Goal: Transaction & Acquisition: Purchase product/service

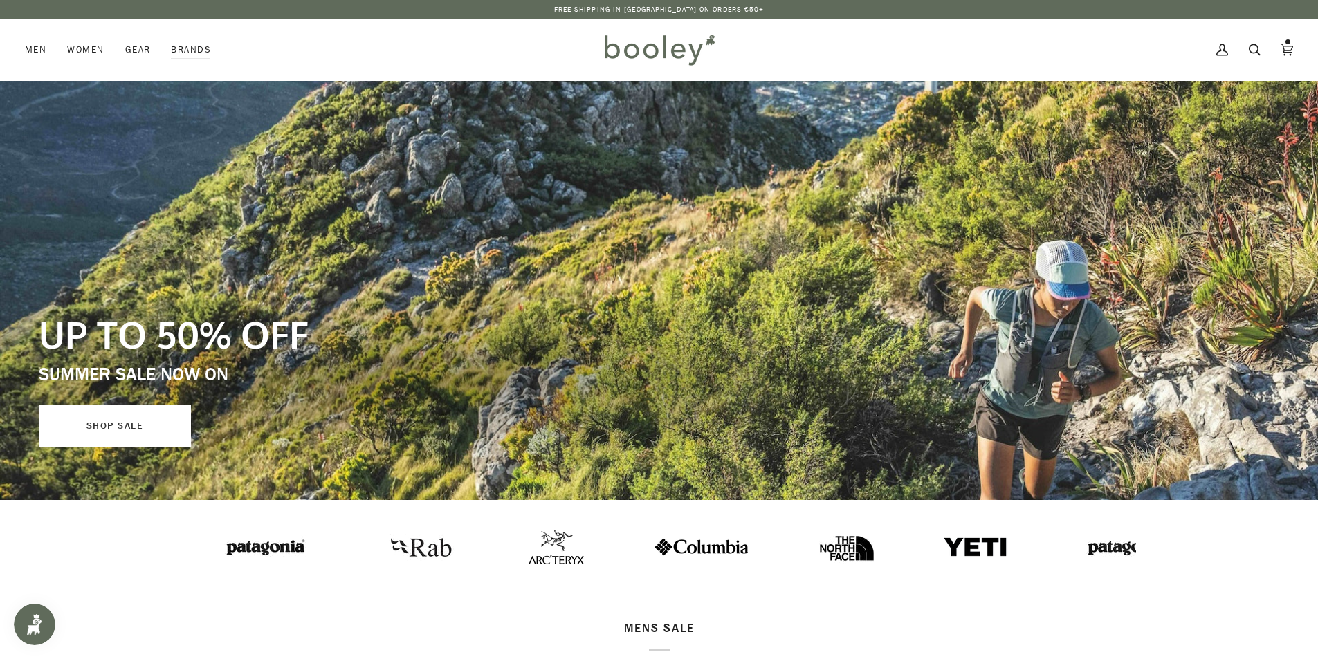
click at [94, 432] on link "SHOP SALE" at bounding box center [115, 426] width 152 height 43
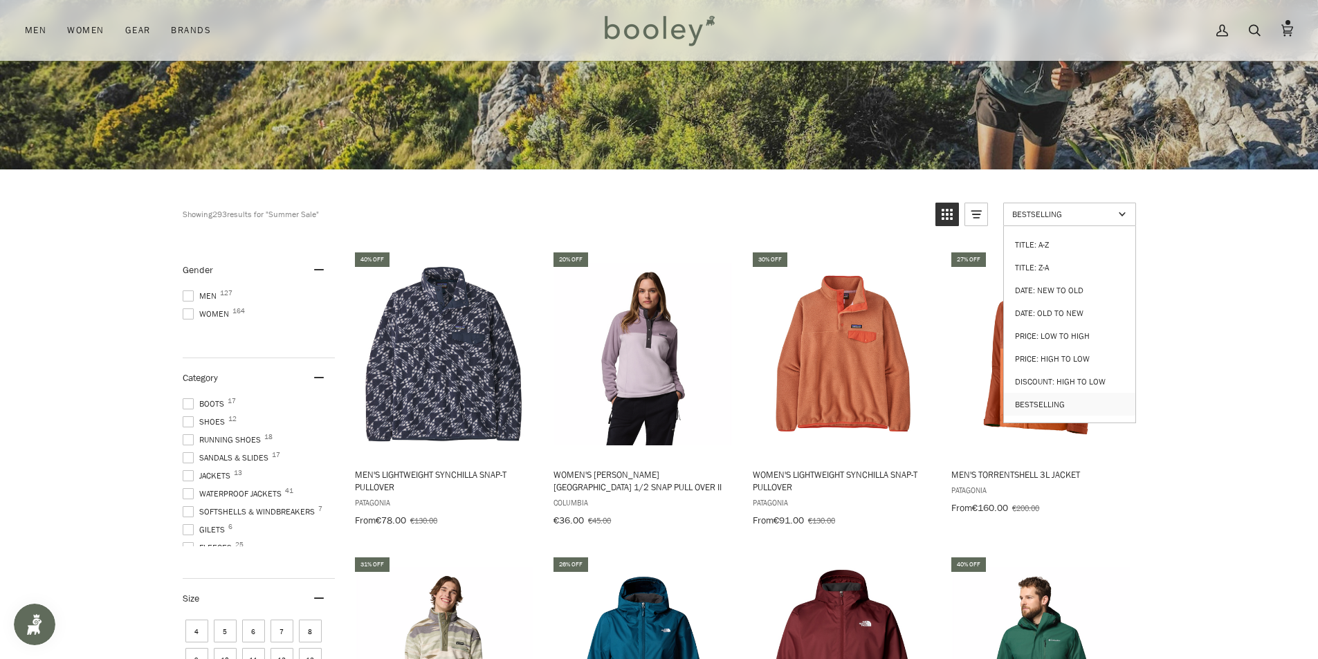
click at [1049, 210] on span "Bestselling" at bounding box center [1063, 214] width 102 height 12
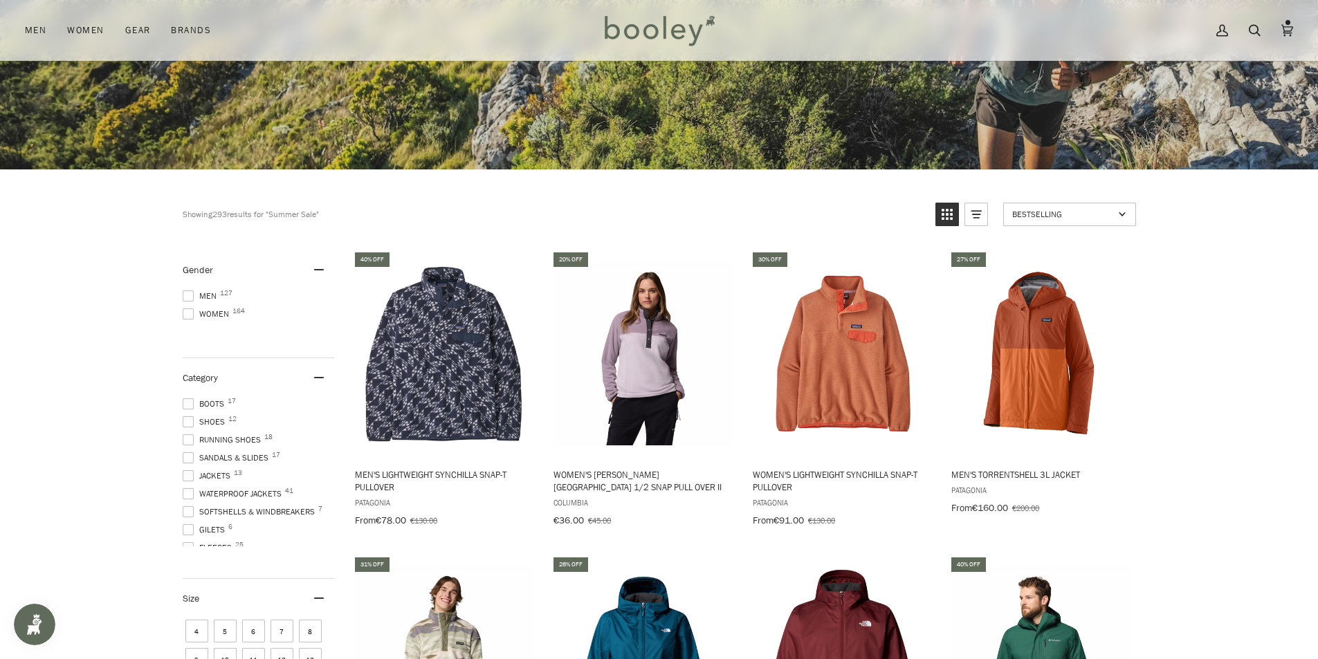
click at [1049, 210] on span "Bestselling" at bounding box center [1063, 214] width 102 height 12
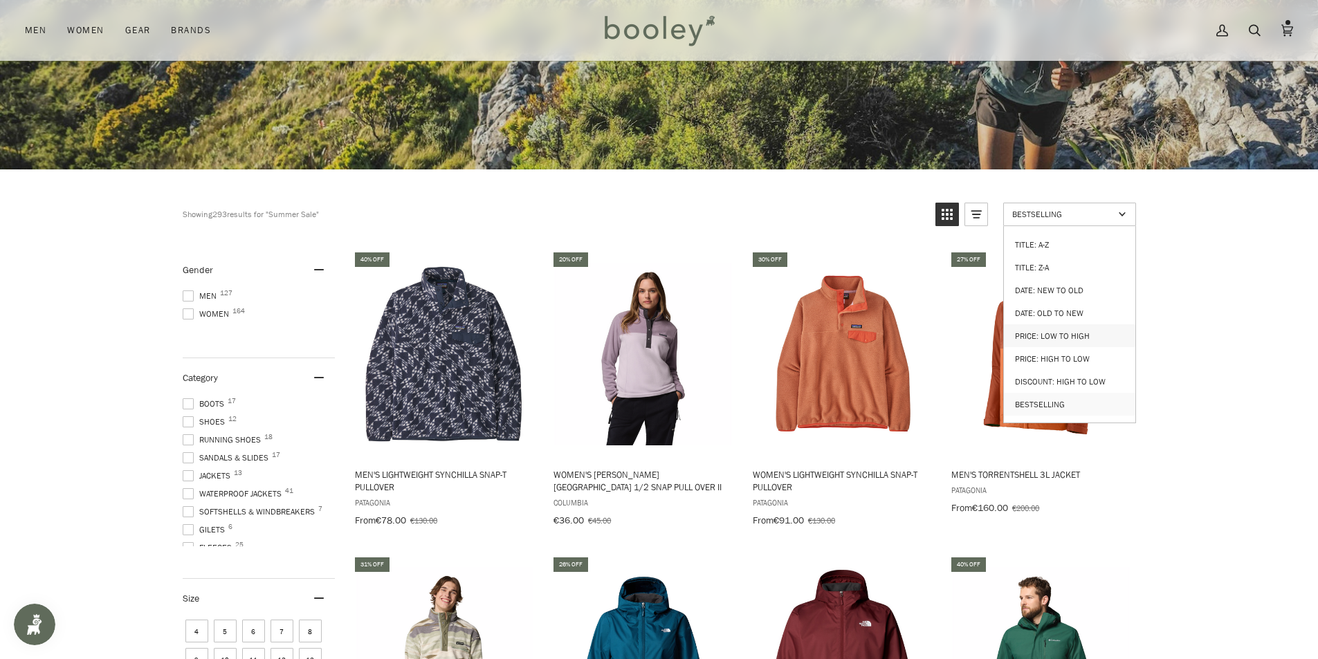
click at [1073, 326] on link "Price: Low to High" at bounding box center [1069, 335] width 131 height 23
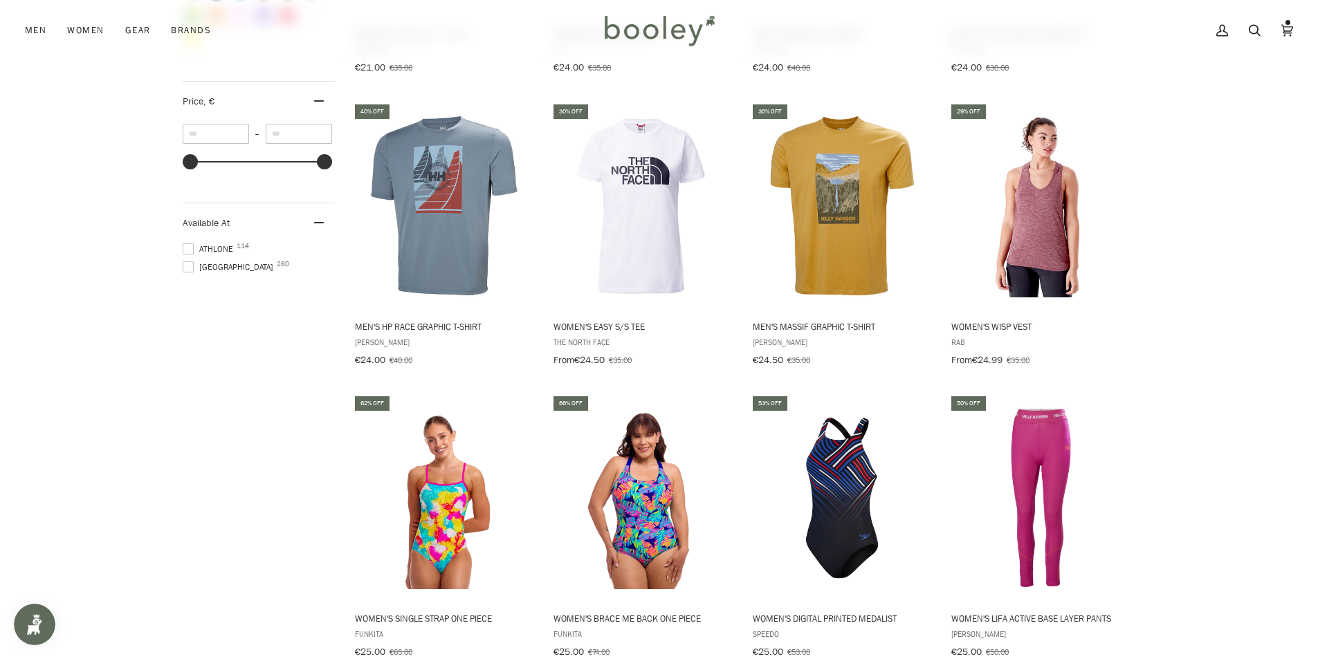
scroll to position [1799, 0]
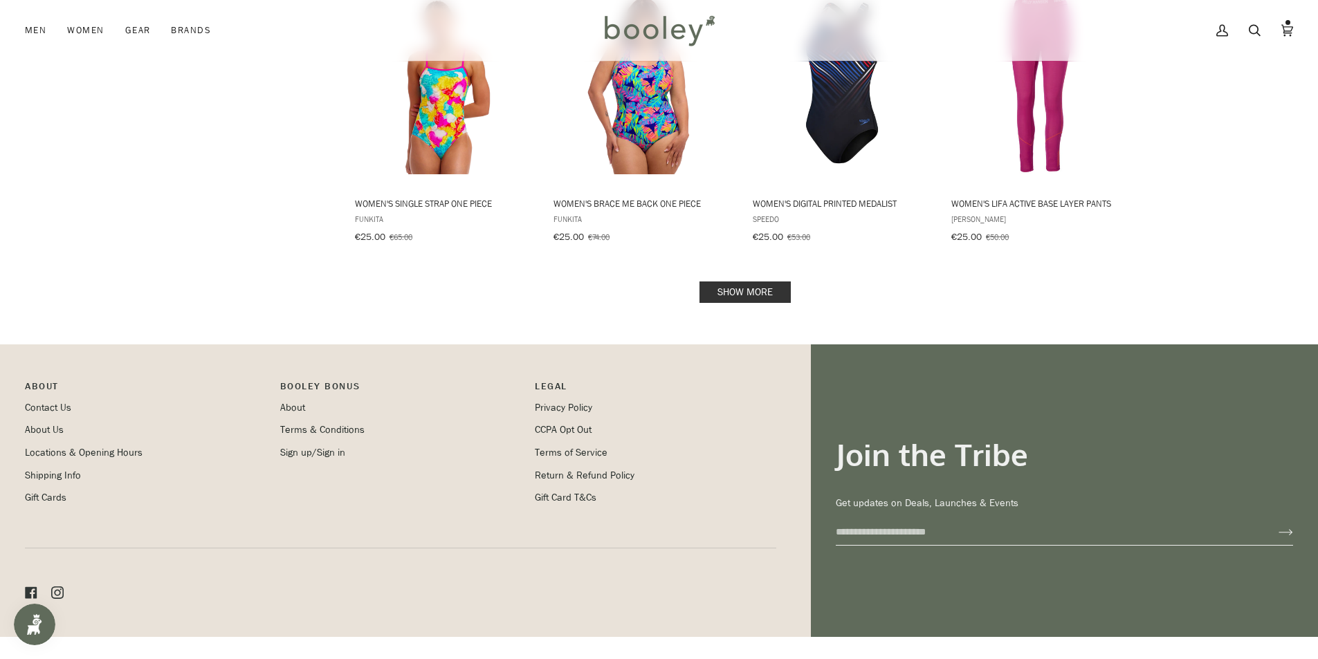
click at [721, 282] on link "Show more" at bounding box center [744, 292] width 91 height 21
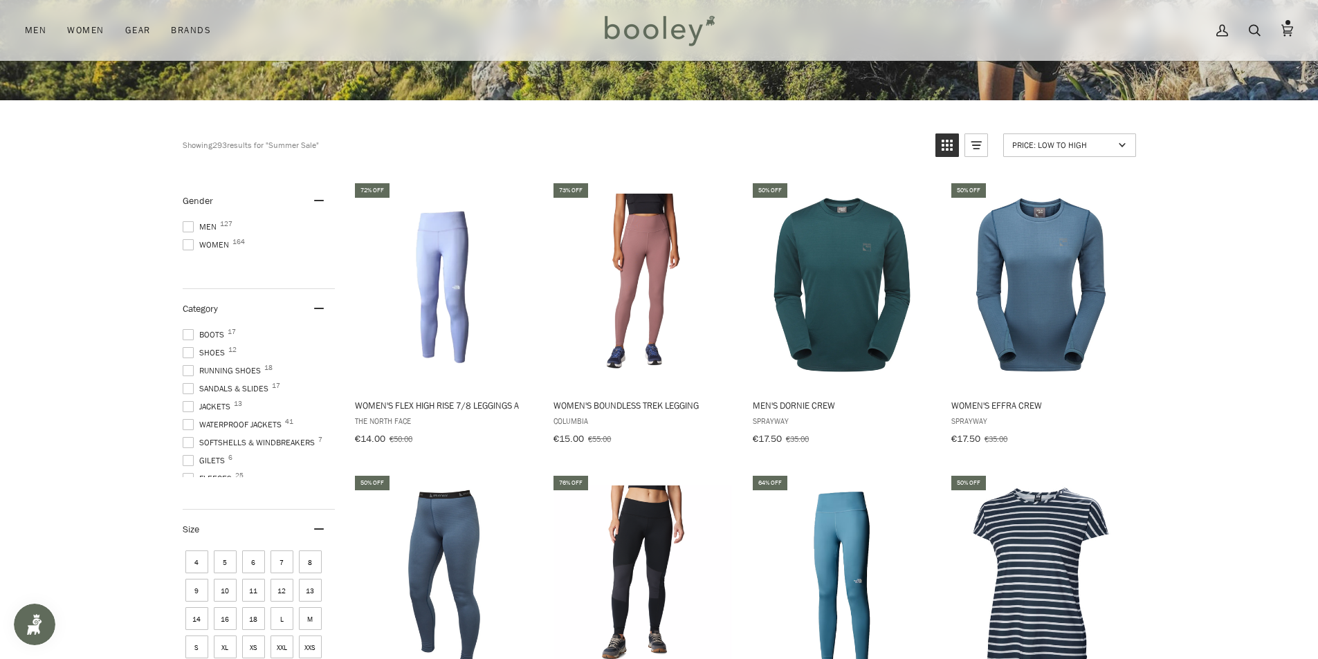
scroll to position [69, 0]
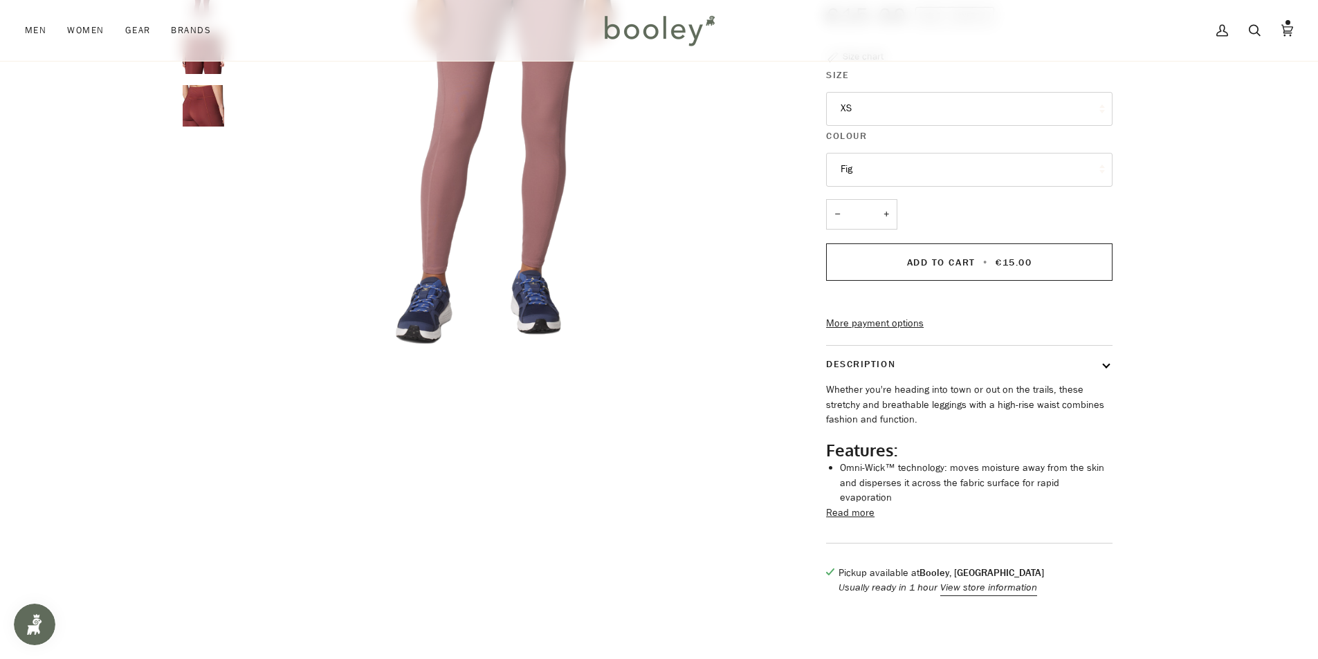
scroll to position [692, 0]
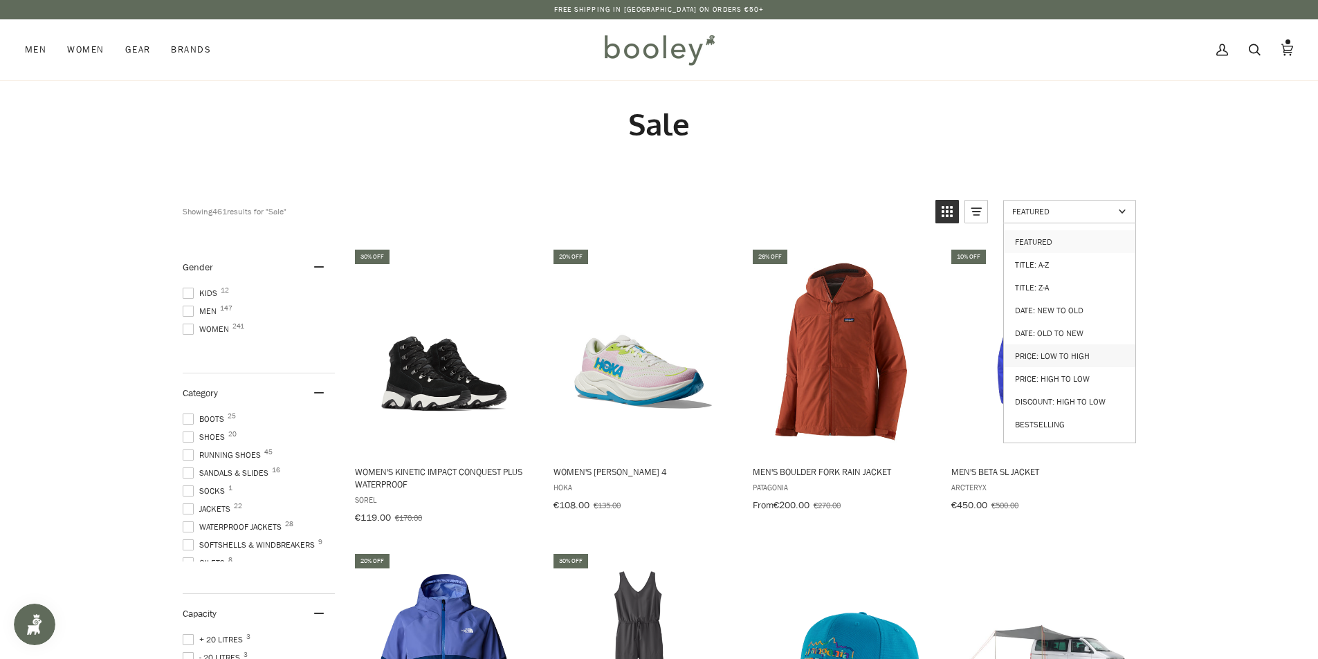
click at [1080, 347] on link "Price: Low to High" at bounding box center [1069, 355] width 131 height 23
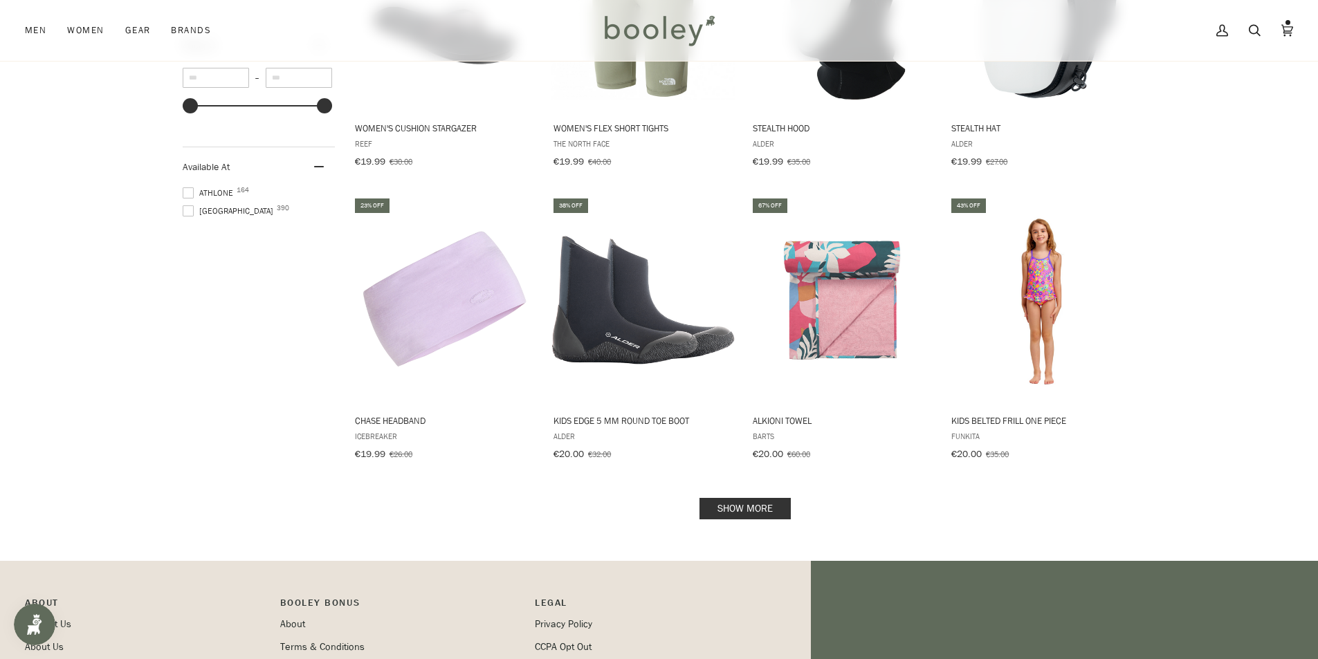
scroll to position [1314, 0]
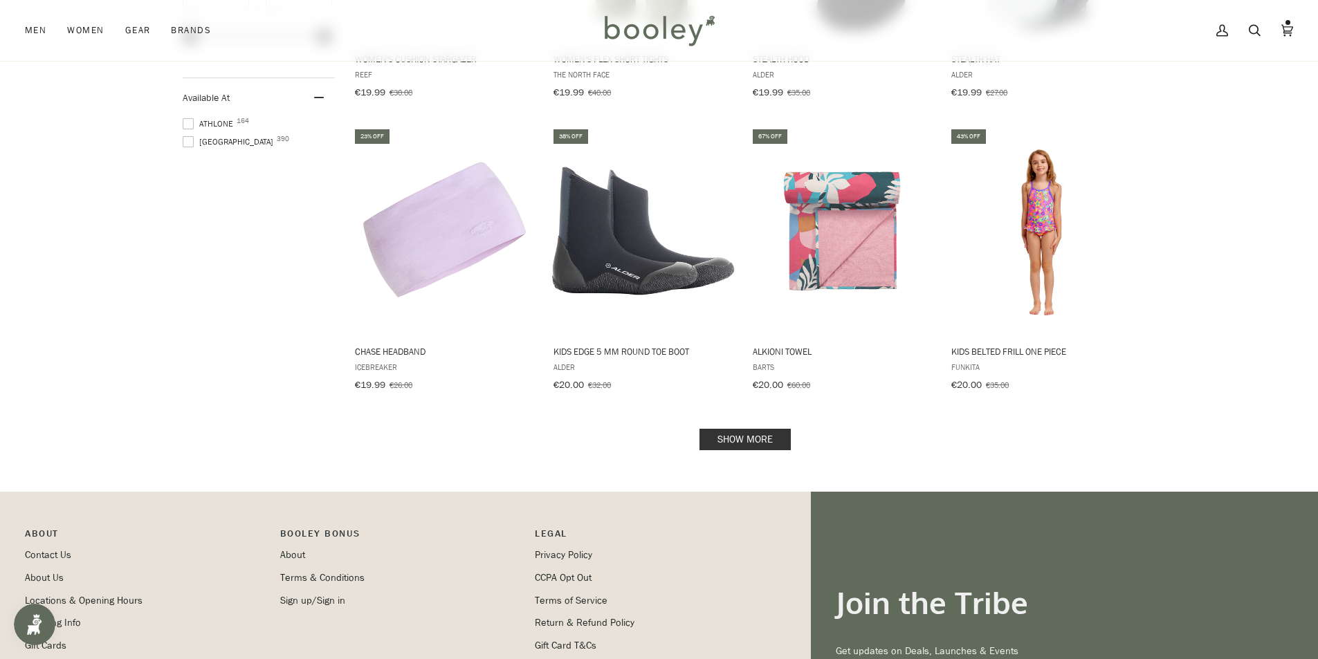
click at [741, 429] on link "Show more" at bounding box center [744, 439] width 91 height 21
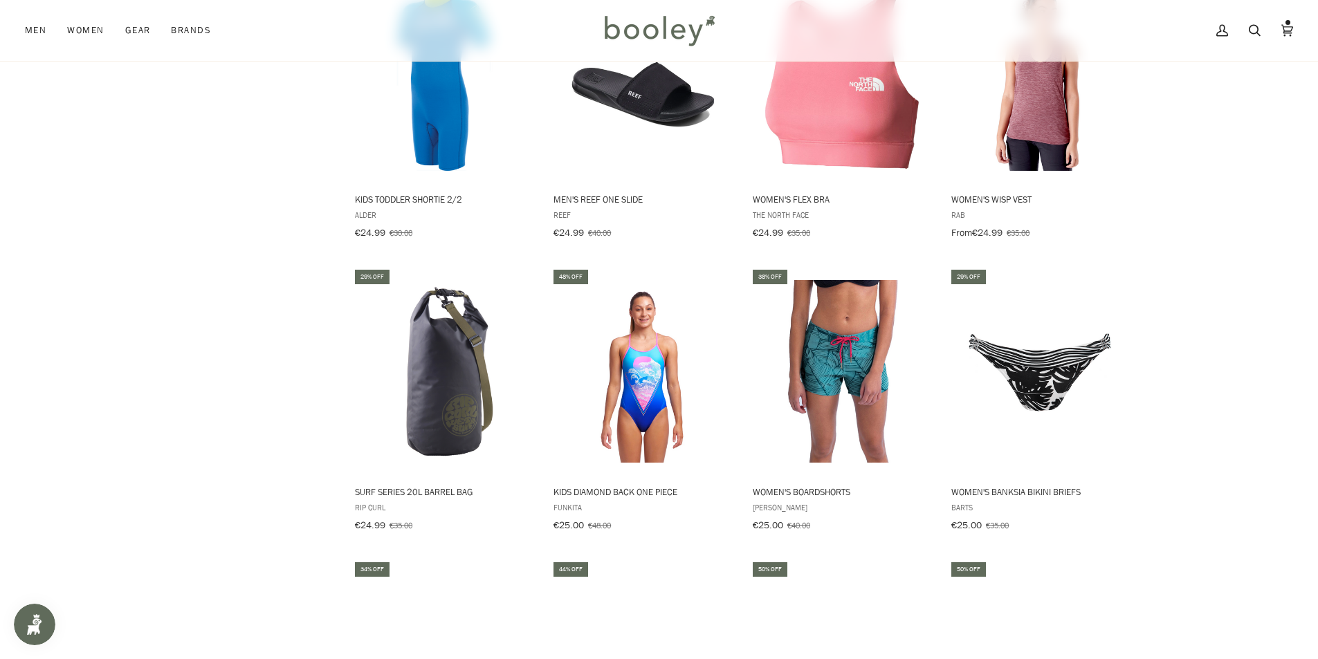
scroll to position [2490, 0]
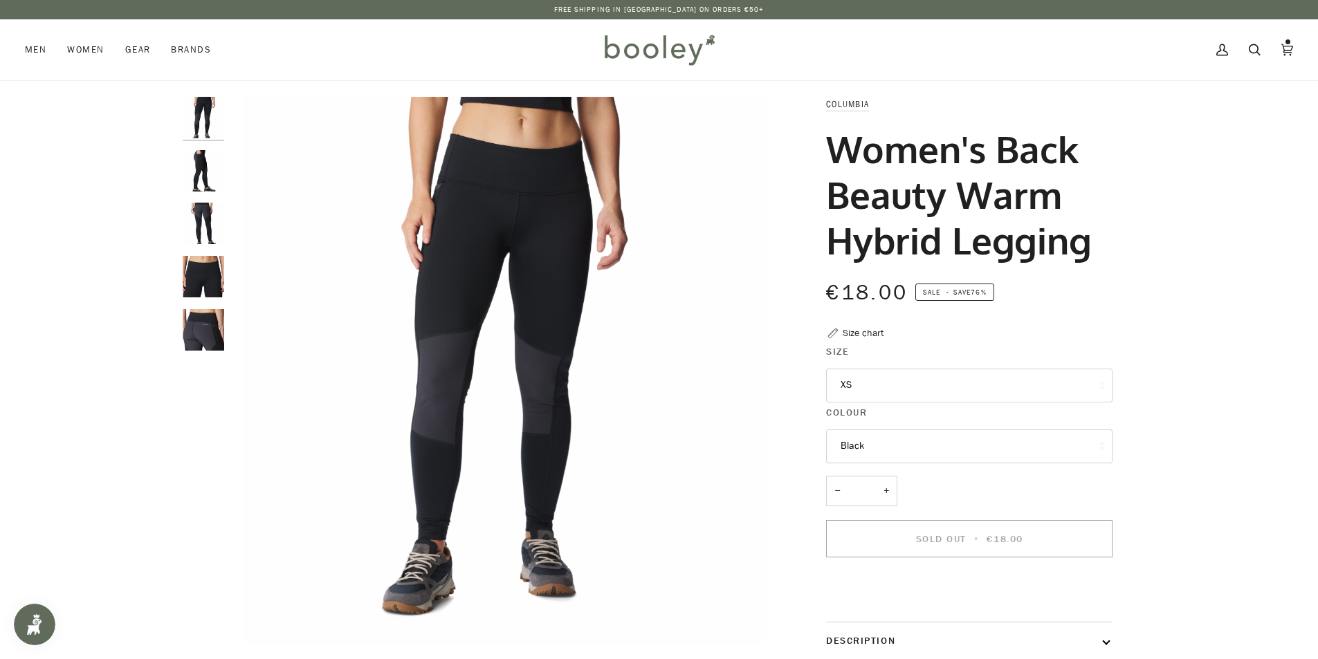
click at [199, 324] on img "Columbia Women's Back Beauty Warm Hybrid Legging Black - Booley Galway" at bounding box center [204, 330] width 42 height 42
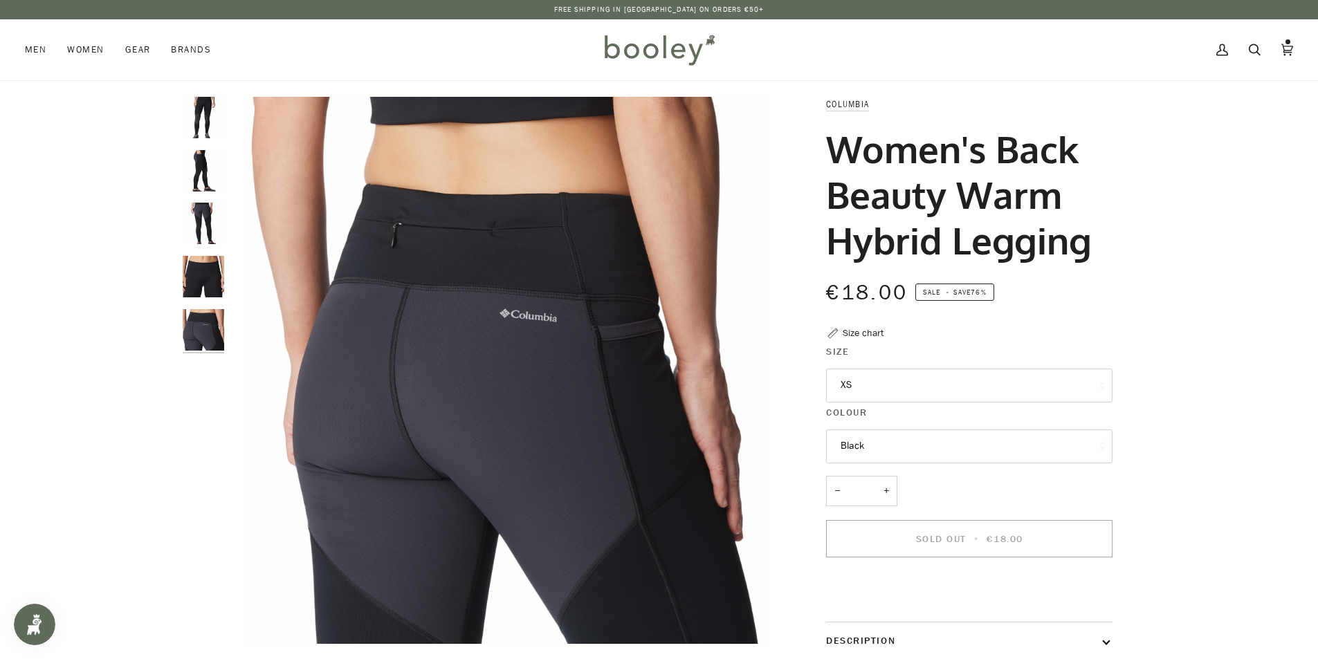
click at [208, 270] on img "Columbia Women's Back Beauty Warm Hybrid Legging Black - Booley Galway" at bounding box center [204, 277] width 42 height 42
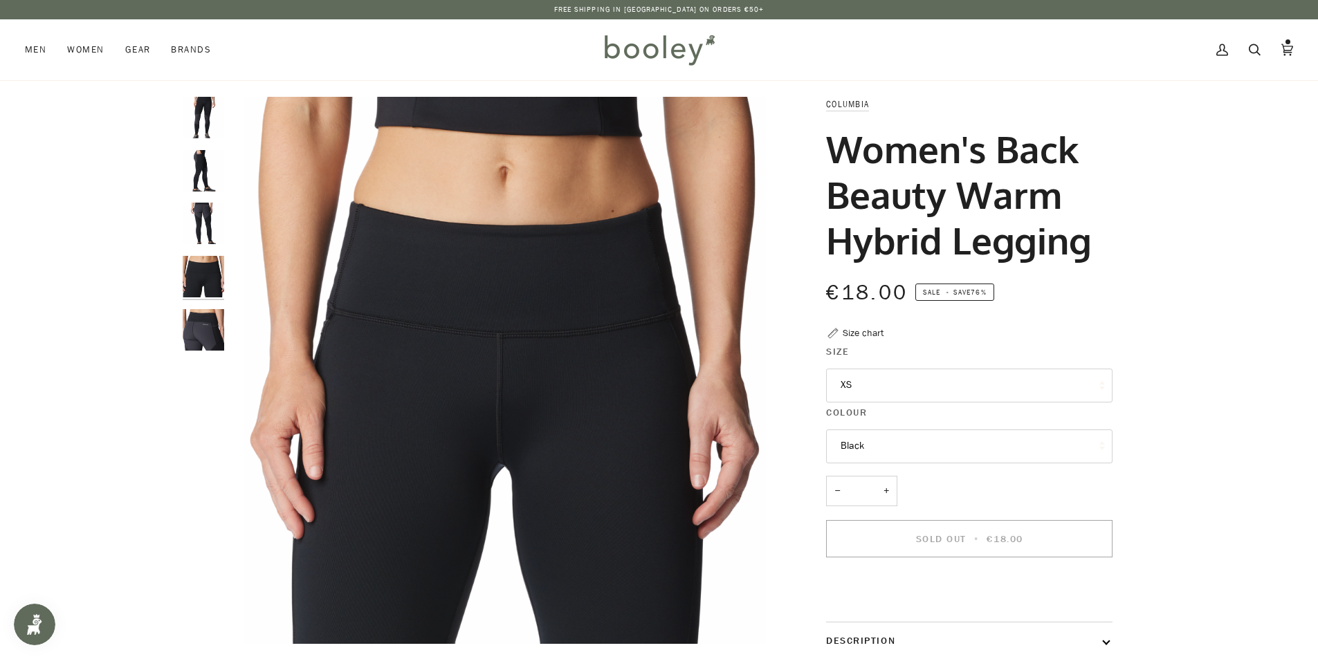
click at [218, 210] on img "Columbia Women's Back Beauty Warm Hybrid Legging Black - Booley Galway" at bounding box center [204, 224] width 42 height 42
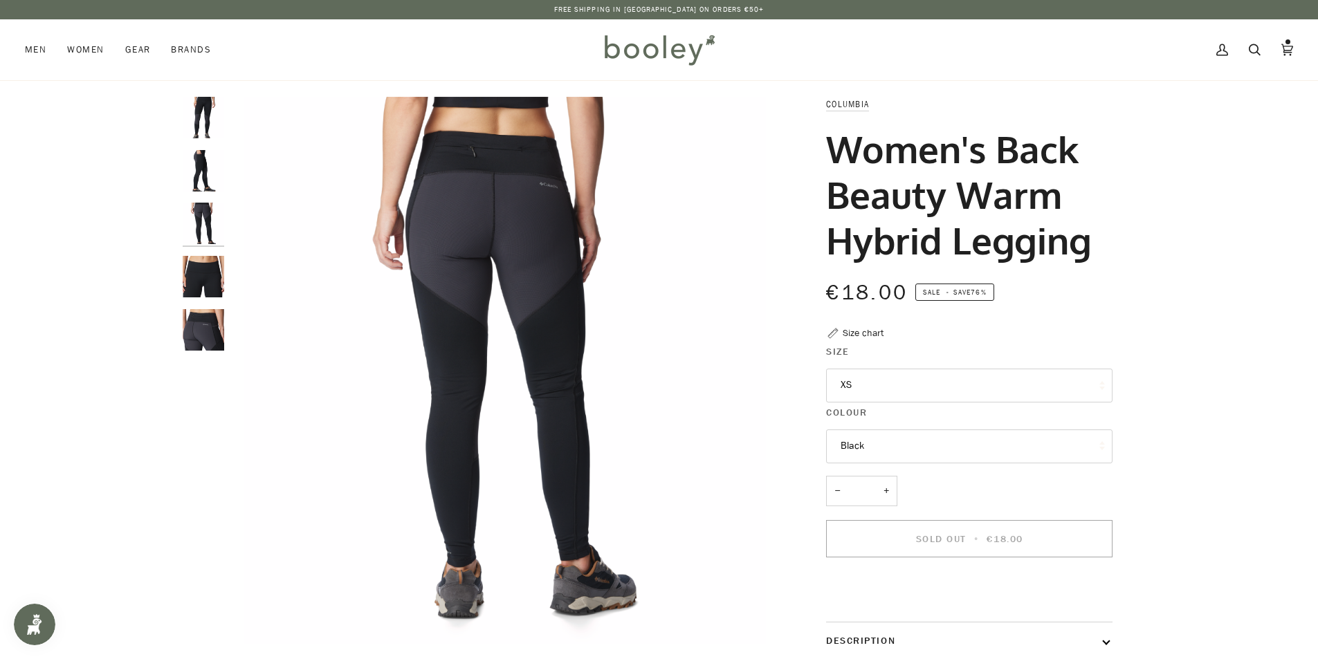
click at [212, 172] on img "Columbia Women's Back Beauty Warm Hybrid Legging Black - Booley Galway" at bounding box center [204, 171] width 42 height 42
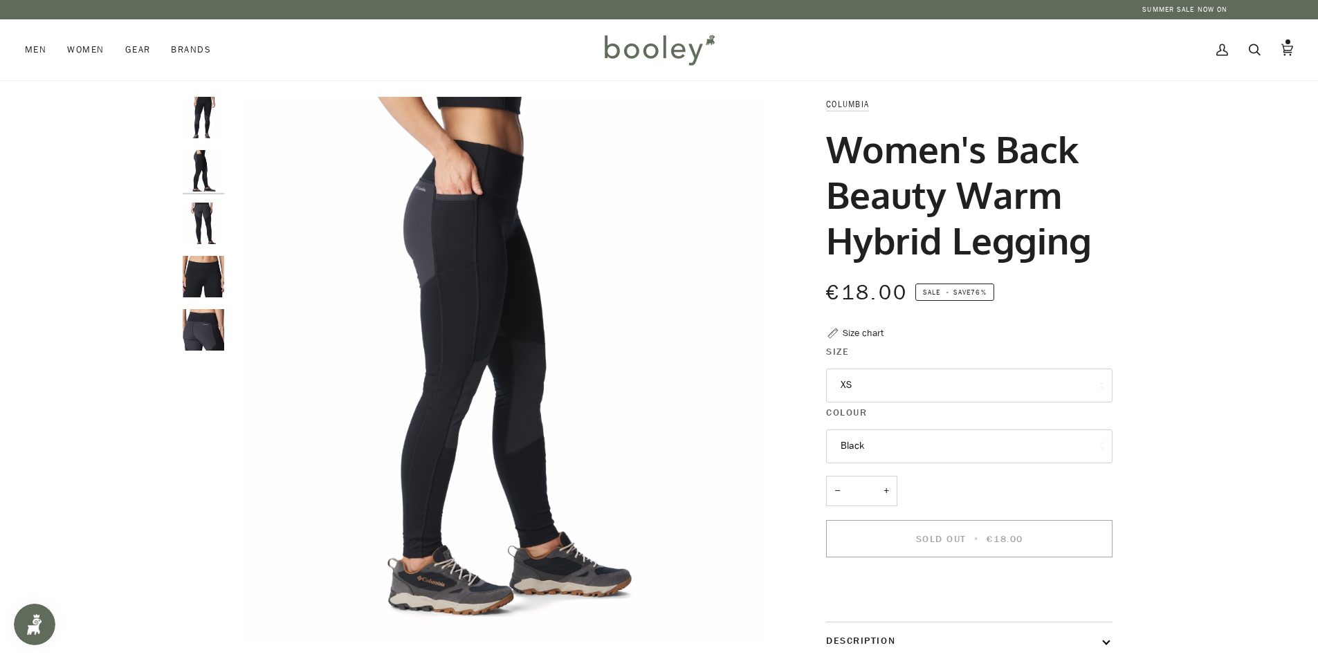
click at [204, 122] on img "Columbia Women's Back Beauty Warm Hybrid Legging Black - Booley Galway" at bounding box center [204, 118] width 42 height 42
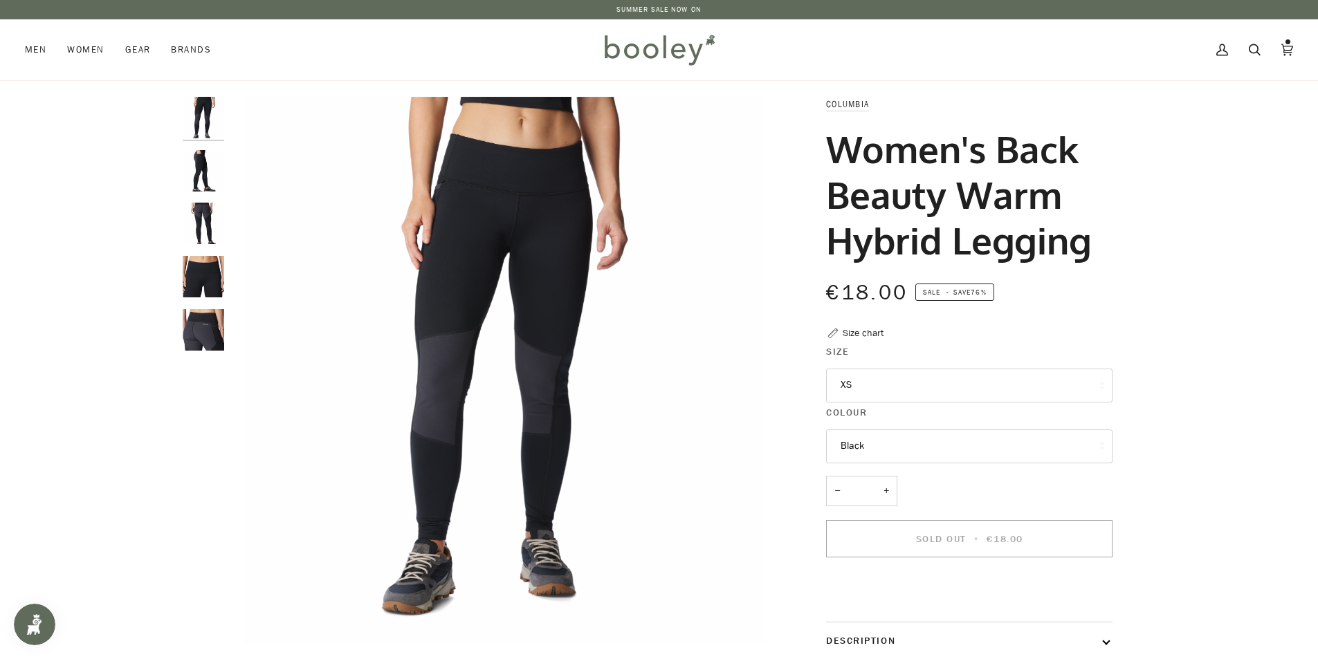
click at [213, 166] on img "Columbia Women's Back Beauty Warm Hybrid Legging Black - Booley Galway" at bounding box center [204, 171] width 42 height 42
